Goal: Task Accomplishment & Management: Use online tool/utility

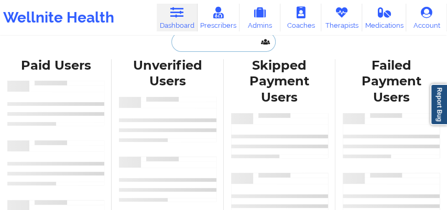
click at [183, 46] on input "text" at bounding box center [223, 42] width 104 height 20
paste input "[PERSON_NAME]"
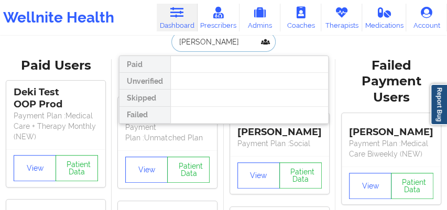
type input "COURTNEY Br"
drag, startPoint x: 234, startPoint y: 46, endPoint x: 172, endPoint y: 45, distance: 61.8
click at [172, 45] on input "COURTNEY Br" at bounding box center [223, 42] width 104 height 20
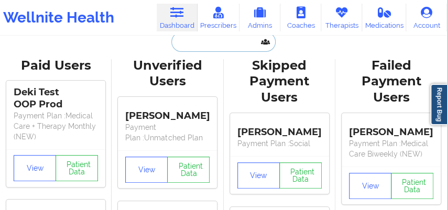
paste input "courtneybueno@aol.com"
type input "courtneybueno@aol.com"
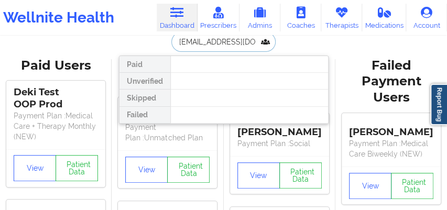
scroll to position [0, 1]
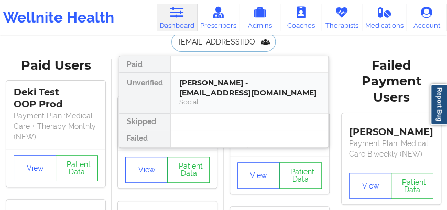
click at [198, 86] on div "Courtney Nichole Bueno - courtneybueno@aol.com" at bounding box center [249, 87] width 140 height 19
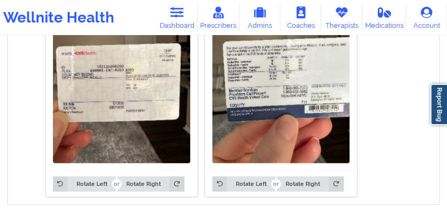
scroll to position [907, 0]
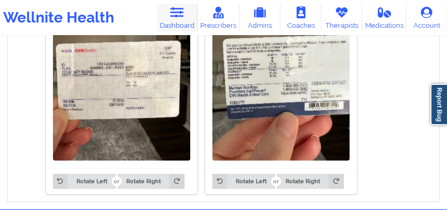
click at [171, 18] on icon at bounding box center [177, 13] width 14 height 12
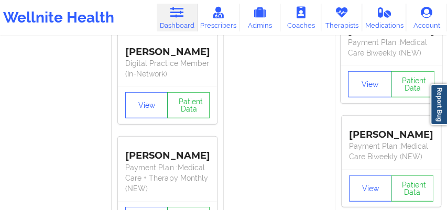
scroll to position [7, 0]
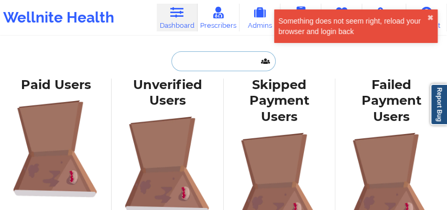
click at [186, 62] on input "text" at bounding box center [223, 61] width 104 height 20
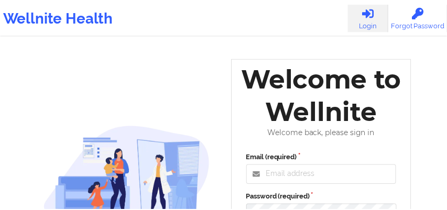
scroll to position [7, 0]
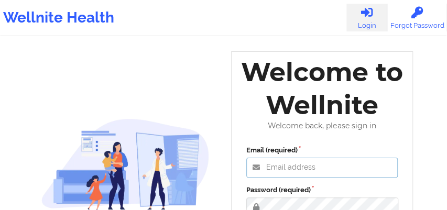
click at [272, 167] on input "Email (required)" at bounding box center [322, 168] width 152 height 20
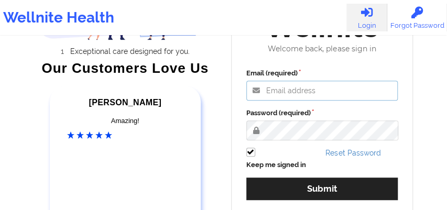
scroll to position [128, 0]
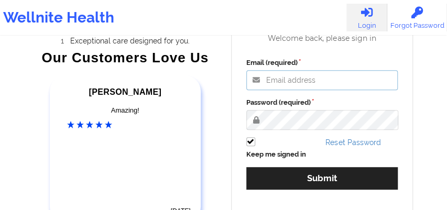
click at [273, 83] on input "Email (required)" at bounding box center [322, 80] width 152 height 20
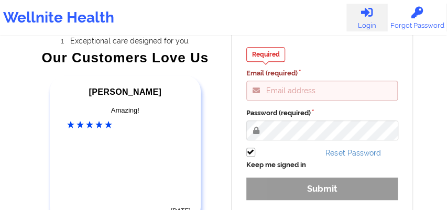
type input "[EMAIL_ADDRESS][DOMAIN_NAME]"
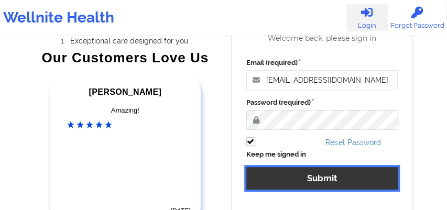
click at [311, 182] on button "Submit" at bounding box center [322, 178] width 152 height 23
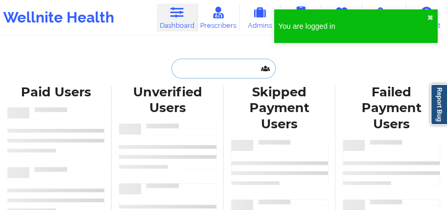
click at [207, 73] on input "text" at bounding box center [223, 69] width 104 height 20
paste input "[PERSON_NAME]"
type input "[PERSON_NAME]"
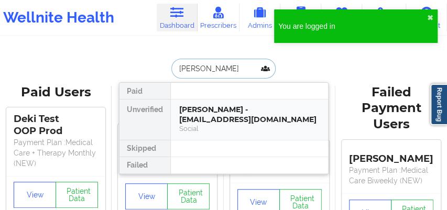
click at [213, 111] on div "[PERSON_NAME] - [EMAIL_ADDRESS][DOMAIN_NAME]" at bounding box center [249, 114] width 140 height 19
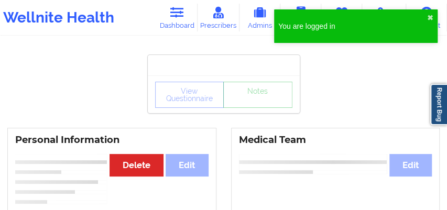
scroll to position [58, 0]
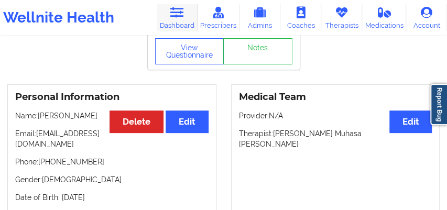
click at [184, 21] on link "Dashboard" at bounding box center [177, 18] width 41 height 28
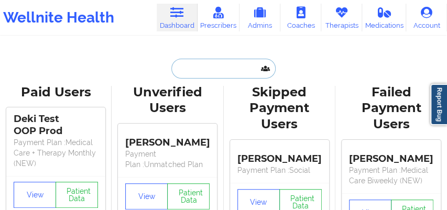
click at [187, 69] on input "text" at bounding box center [223, 69] width 104 height 20
paste input "[PERSON_NAME]"
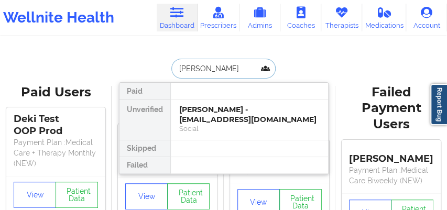
type input "[PERSON_NAME]"
click at [199, 124] on div "Social" at bounding box center [249, 128] width 140 height 9
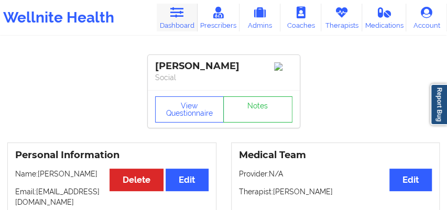
click at [185, 22] on link "Dashboard" at bounding box center [177, 18] width 41 height 28
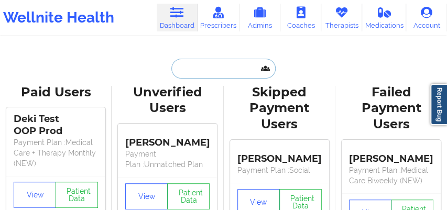
click at [185, 69] on input "text" at bounding box center [223, 69] width 104 height 20
paste input "[PERSON_NAME][EMAIL_ADDRESS][DOMAIN_NAME]"
type input "[PERSON_NAME][EMAIL_ADDRESS][DOMAIN_NAME]"
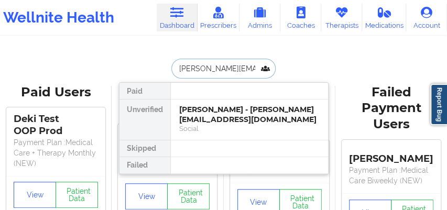
scroll to position [0, 2]
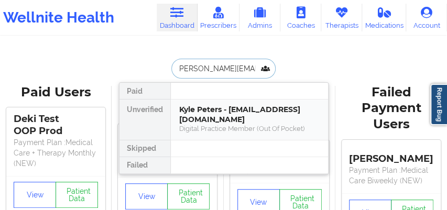
click at [210, 113] on div "Kyle Peters - [EMAIL_ADDRESS][DOMAIN_NAME]" at bounding box center [249, 114] width 140 height 19
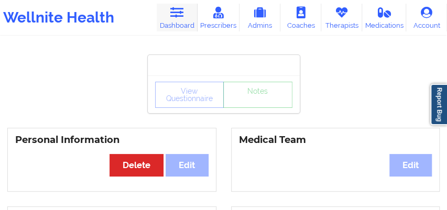
click at [174, 20] on link "Dashboard" at bounding box center [177, 18] width 41 height 28
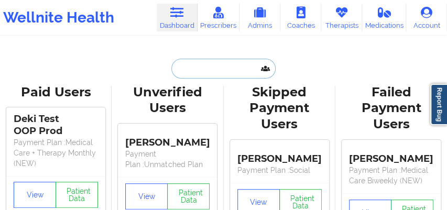
click at [184, 70] on input "text" at bounding box center [223, 69] width 104 height 20
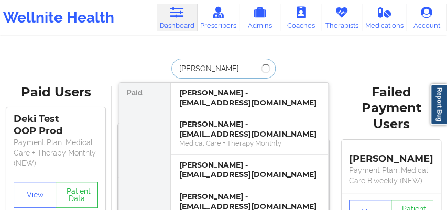
type input "[PERSON_NAME]"
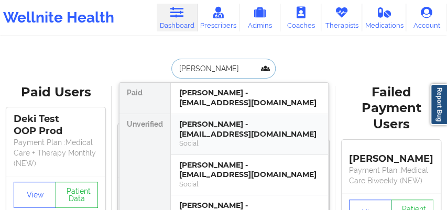
click at [204, 129] on div "[PERSON_NAME] - [EMAIL_ADDRESS][DOMAIN_NAME]" at bounding box center [249, 128] width 140 height 19
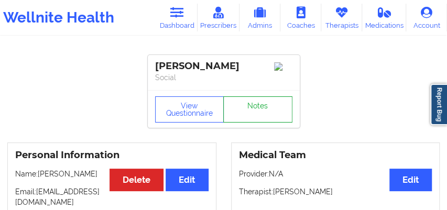
click at [269, 112] on link "Notes" at bounding box center [257, 109] width 69 height 26
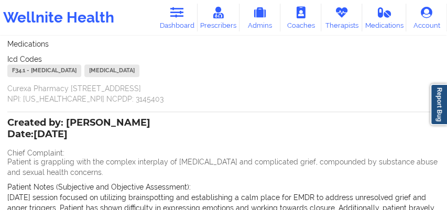
scroll to position [262, 0]
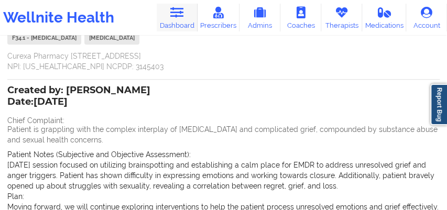
click at [180, 16] on icon at bounding box center [177, 13] width 14 height 12
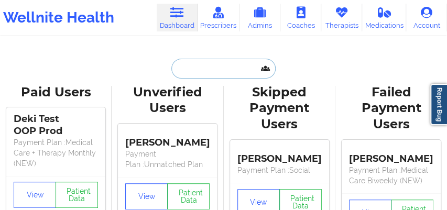
click at [176, 68] on input "text" at bounding box center [223, 69] width 104 height 20
paste input "[EMAIL_ADDRESS][DOMAIN_NAME]"
type input "[EMAIL_ADDRESS][DOMAIN_NAME]"
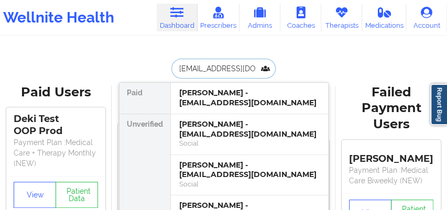
scroll to position [0, 7]
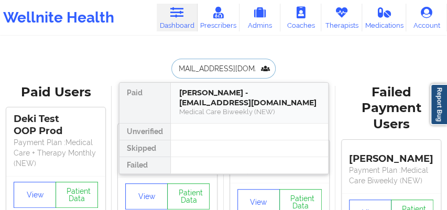
click at [196, 92] on div "[PERSON_NAME] - [EMAIL_ADDRESS][DOMAIN_NAME]" at bounding box center [249, 97] width 140 height 19
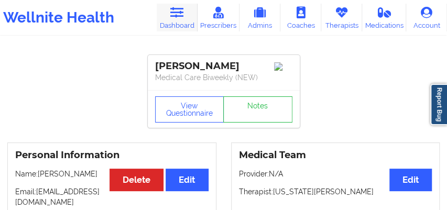
click at [177, 17] on icon at bounding box center [177, 13] width 14 height 12
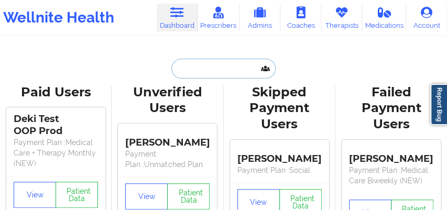
click at [186, 68] on input "text" at bounding box center [223, 69] width 104 height 20
paste input "[EMAIL_ADDRESS][DOMAIN_NAME]"
type input "[EMAIL_ADDRESS][DOMAIN_NAME]"
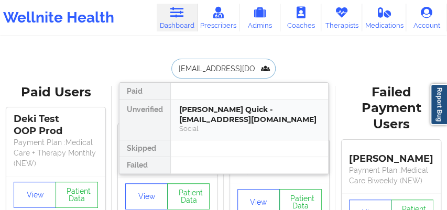
click at [206, 116] on div "[PERSON_NAME] Quick - [EMAIL_ADDRESS][DOMAIN_NAME]" at bounding box center [249, 114] width 140 height 19
